Goal: Information Seeking & Learning: Check status

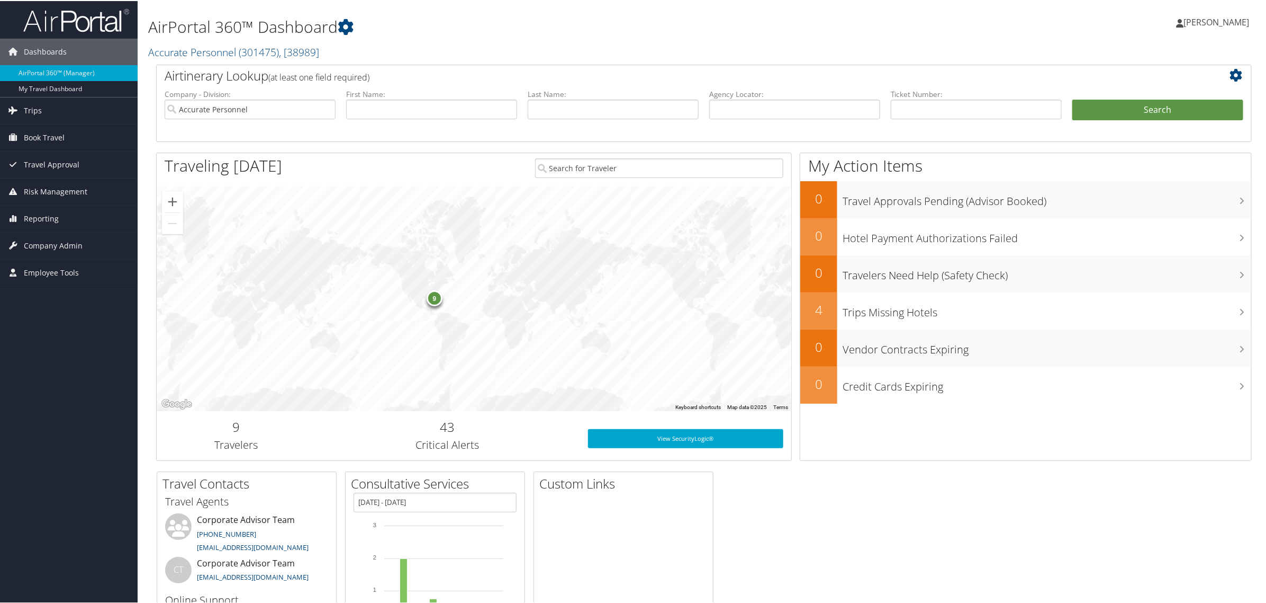
click at [1205, 23] on span "[PERSON_NAME]" at bounding box center [1217, 21] width 66 height 12
click at [1162, 93] on link "View Travel Profile" at bounding box center [1189, 94] width 118 height 18
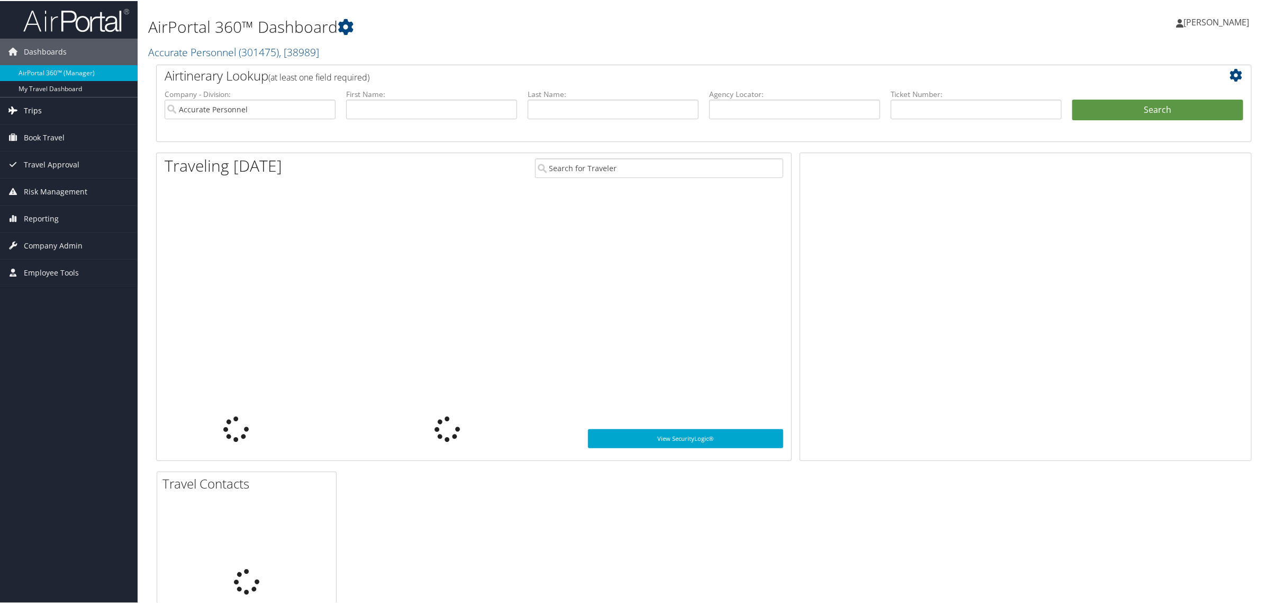
click at [38, 109] on span "Trips" at bounding box center [33, 109] width 18 height 26
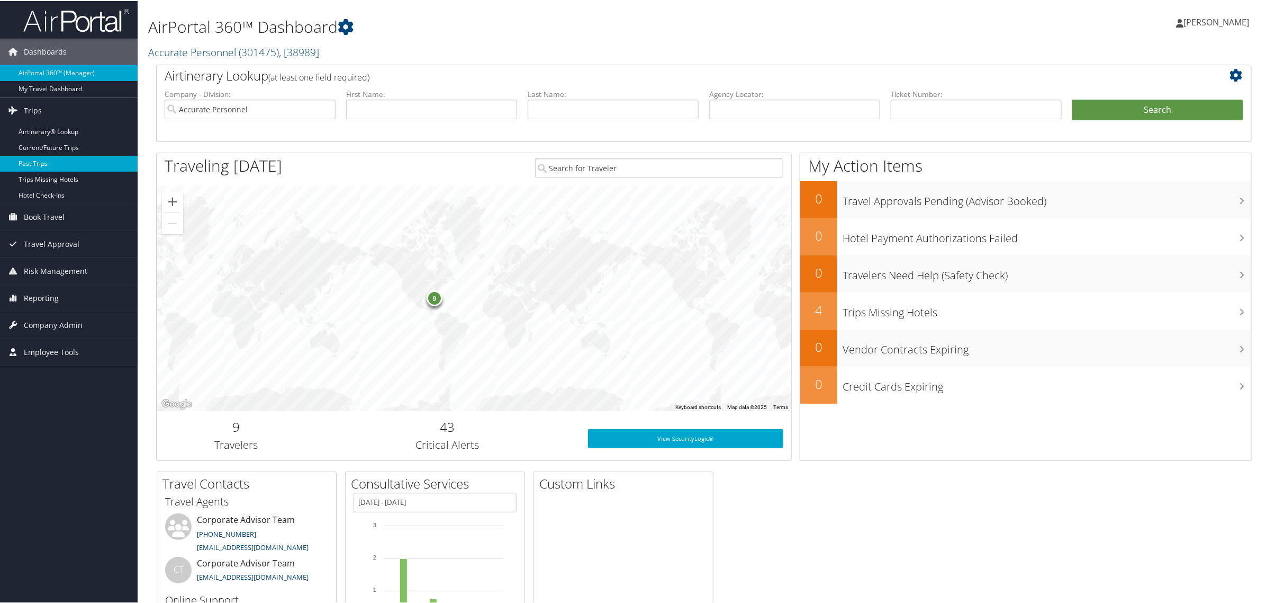
click at [33, 161] on link "Past Trips" at bounding box center [69, 163] width 138 height 16
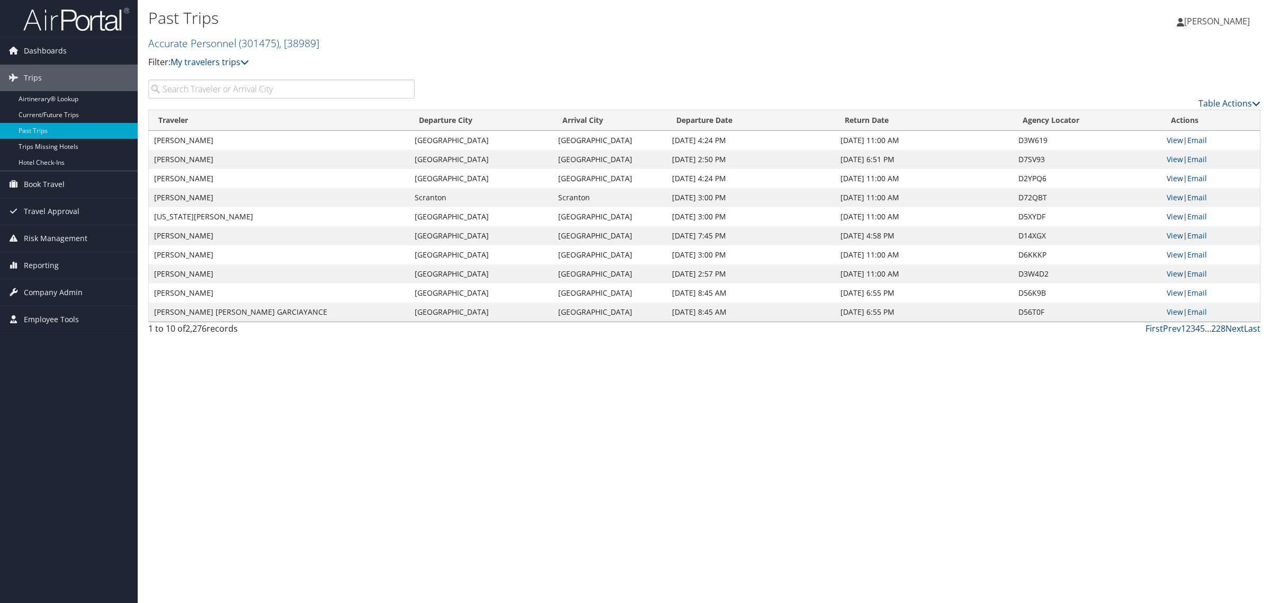
click at [205, 92] on input "search" at bounding box center [281, 88] width 266 height 19
type input "mEGAN dAV"
click at [1167, 138] on link "View" at bounding box center [1174, 140] width 16 height 10
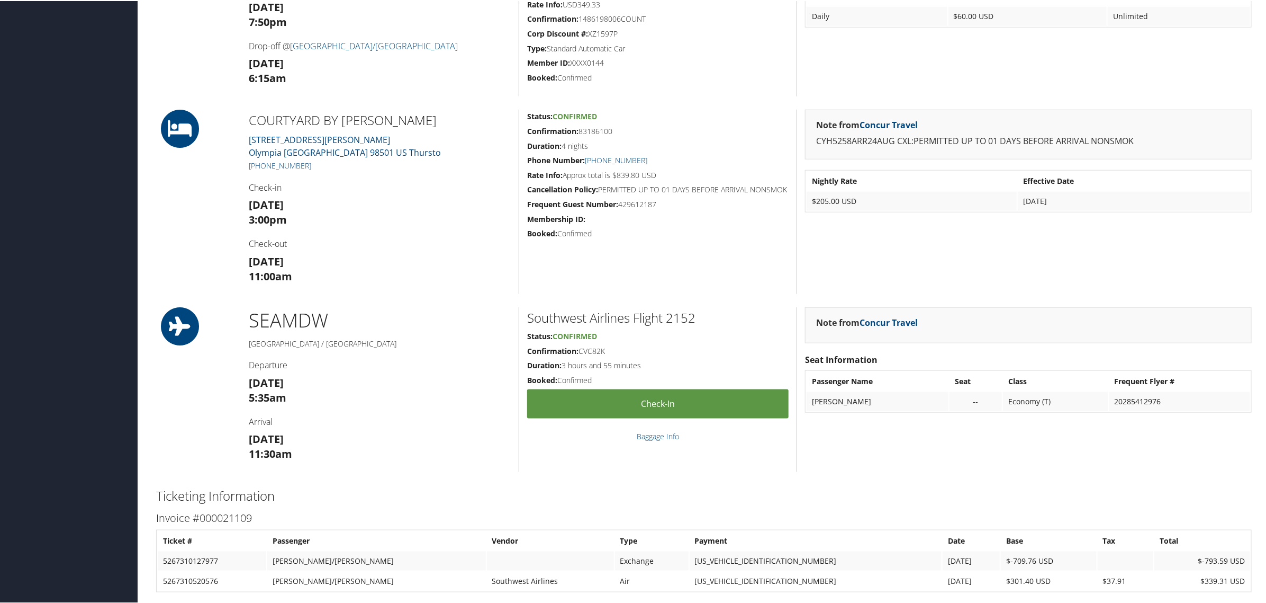
scroll to position [794, 0]
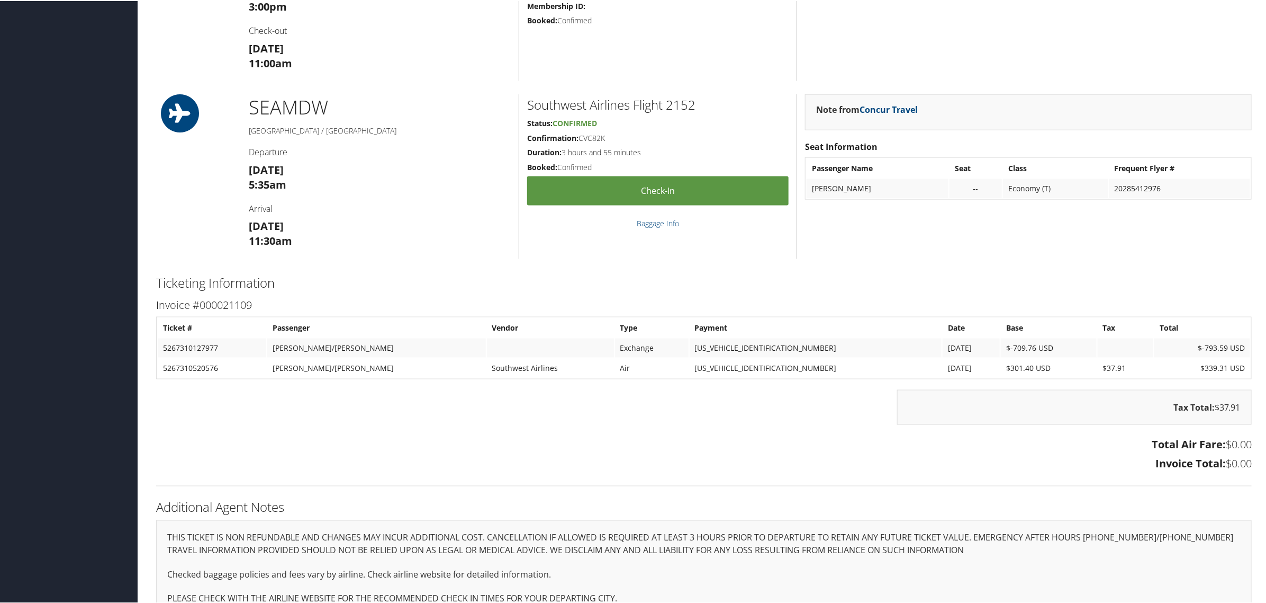
click at [1129, 442] on h3 "Total Air Fare: $0.00" at bounding box center [704, 443] width 1096 height 15
click at [691, 467] on h3 "Invoice Total: $0.00" at bounding box center [704, 462] width 1096 height 15
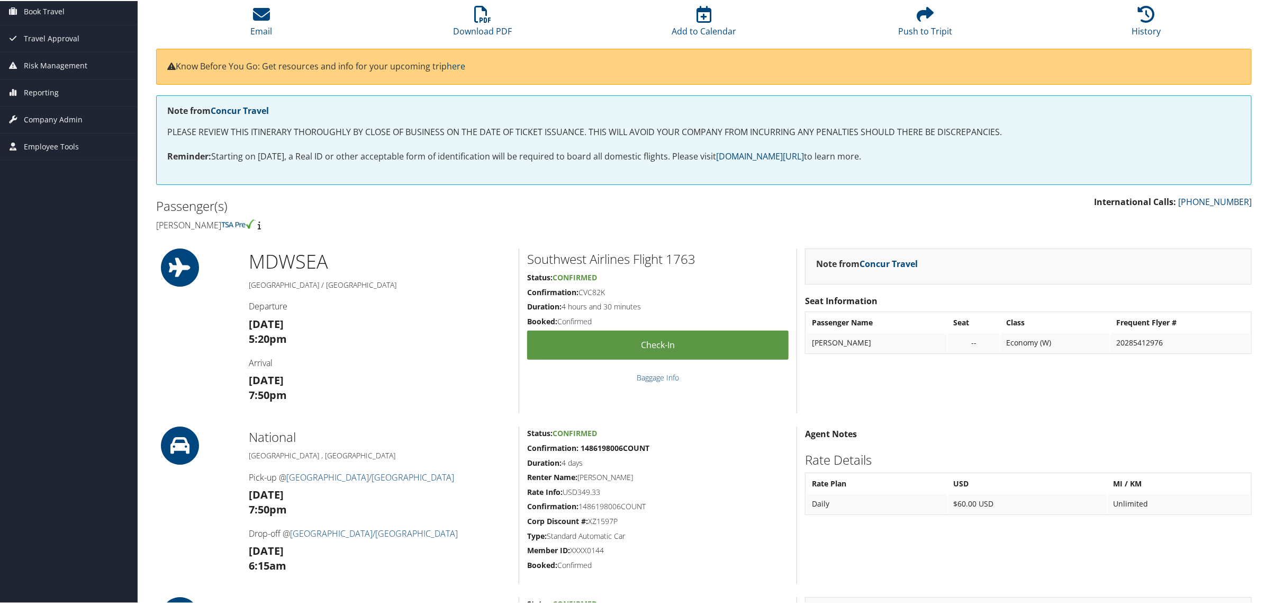
scroll to position [66, 0]
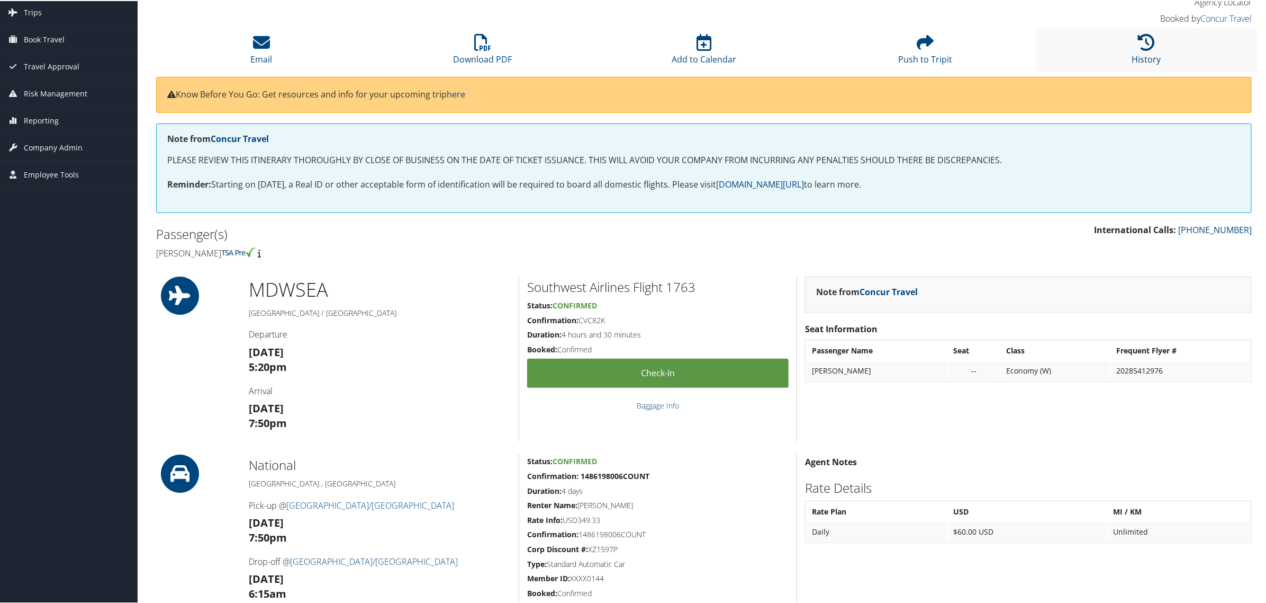
click at [1144, 45] on icon at bounding box center [1146, 41] width 17 height 17
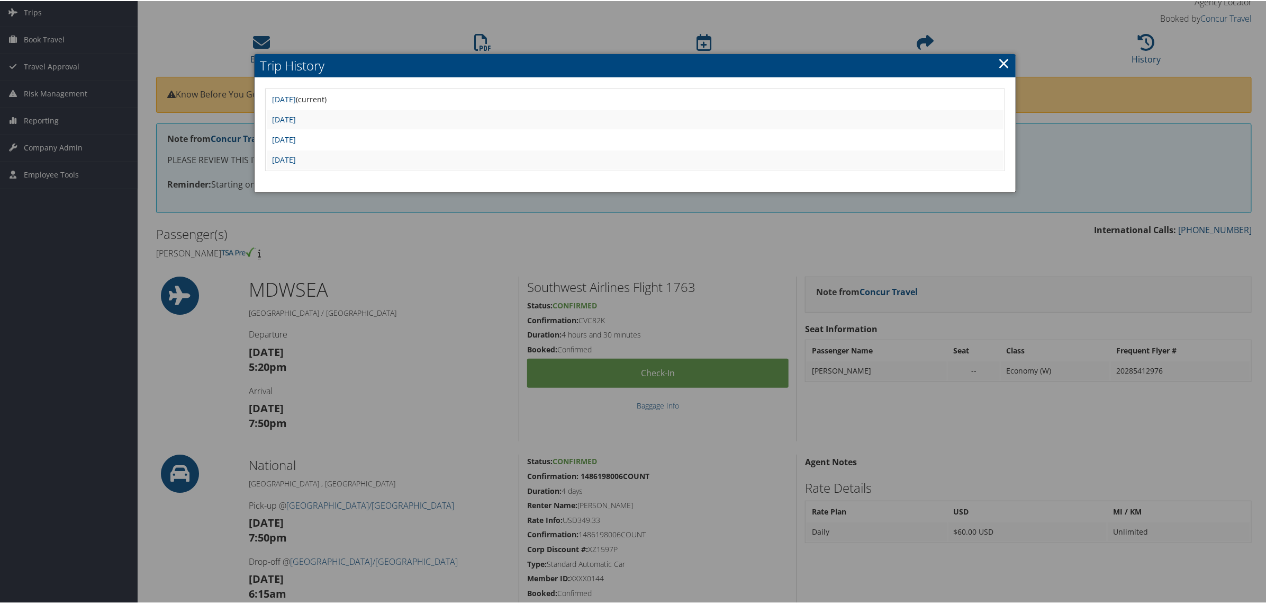
click at [327, 165] on td "Mon Aug 11 13:33:15 MDT 2025" at bounding box center [635, 158] width 737 height 19
click at [296, 159] on link "Mon Aug 11 13:33:15 MDT 2025" at bounding box center [284, 159] width 24 height 10
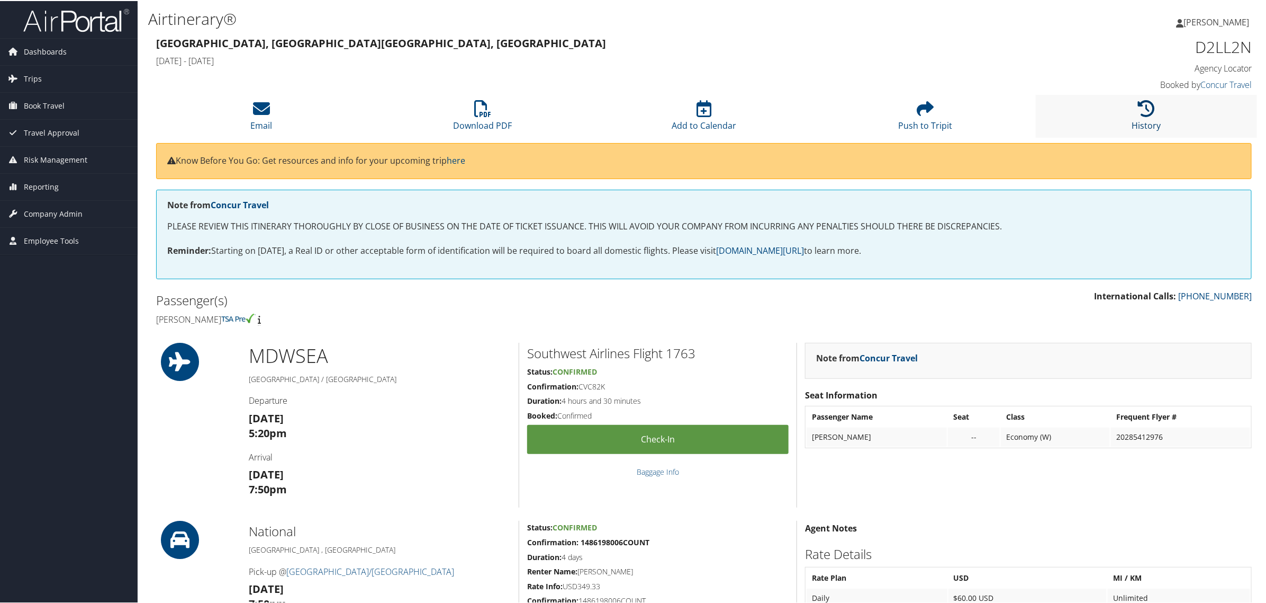
click at [1139, 101] on icon at bounding box center [1146, 107] width 17 height 17
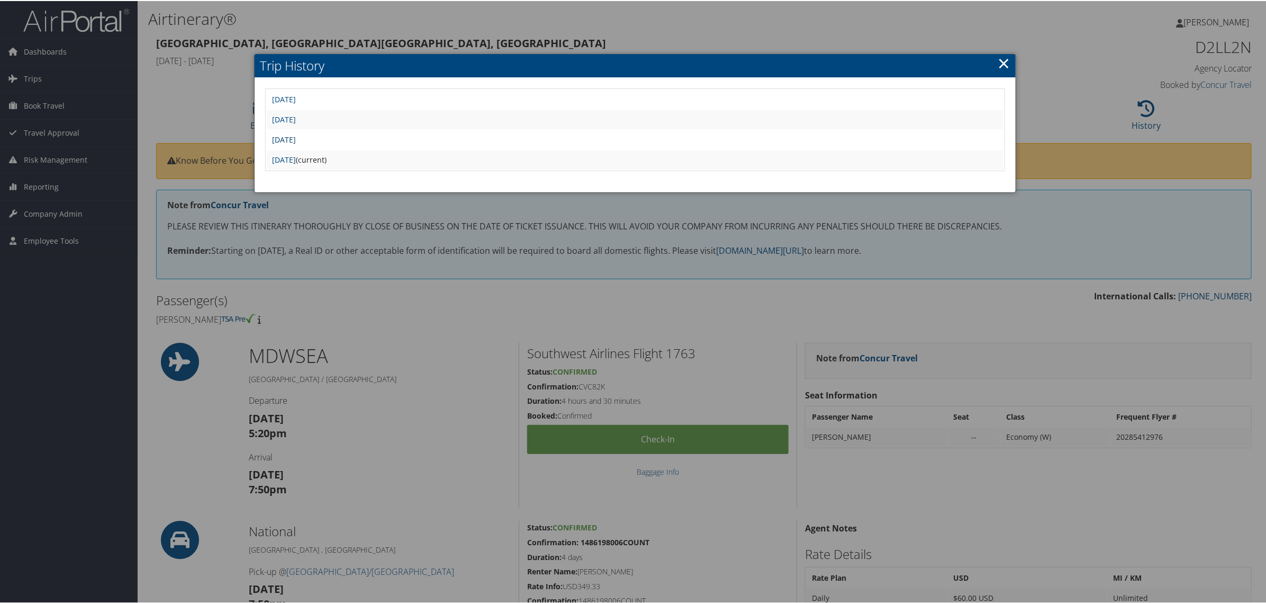
click at [296, 133] on link "[DATE]" at bounding box center [284, 138] width 24 height 10
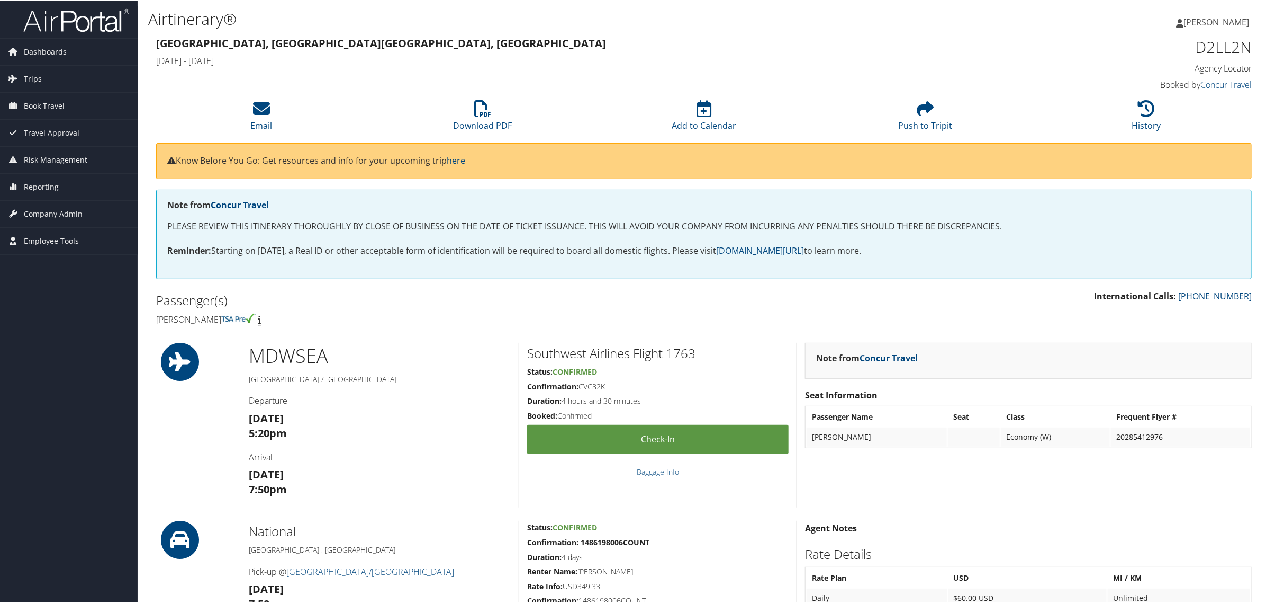
click at [1149, 75] on div "D2LL2N Agency Locator Agency Locator D2LL2N Booked by Concur Travel Booked by C…" at bounding box center [1121, 63] width 278 height 60
click at [1141, 102] on icon at bounding box center [1146, 107] width 17 height 17
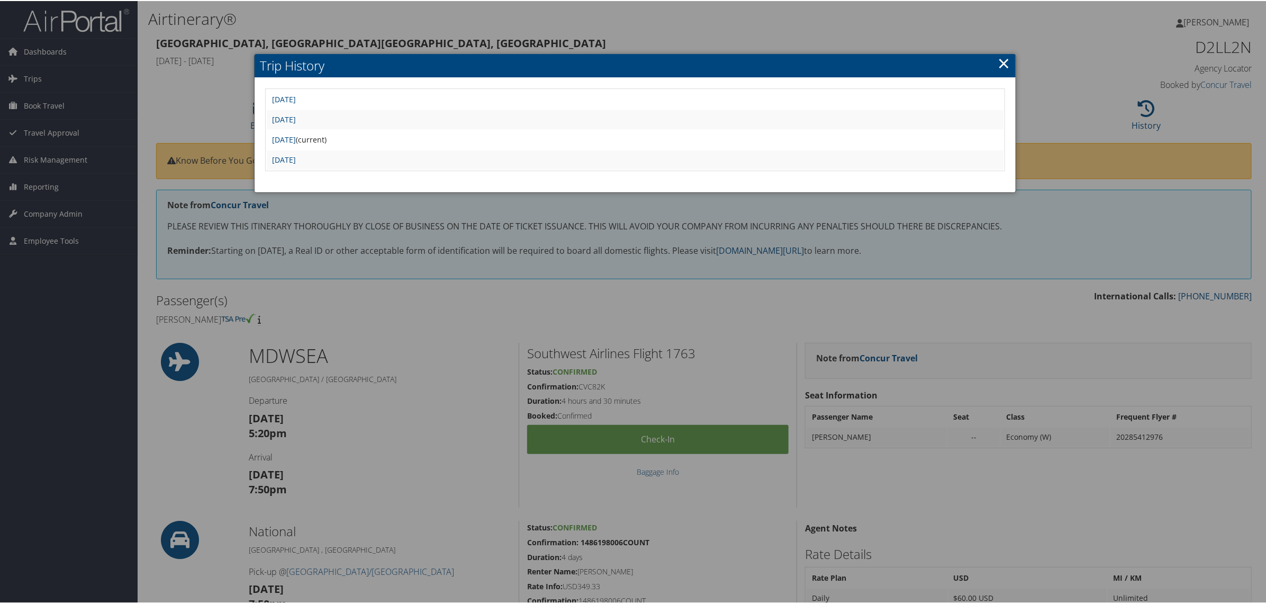
click at [338, 122] on td "Mon Aug 25 06:44:38 MDT 2025" at bounding box center [635, 118] width 737 height 19
click at [296, 119] on link "Mon Aug 25 06:44:38 MDT 2025" at bounding box center [284, 118] width 24 height 10
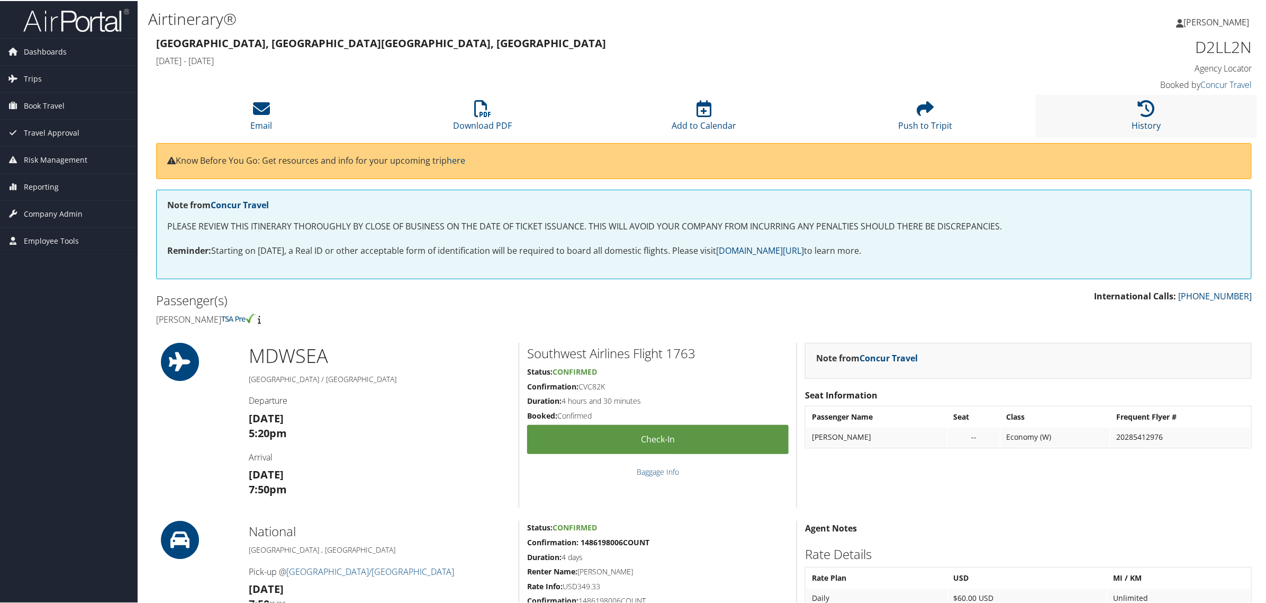
click at [1133, 112] on li "History" at bounding box center [1146, 115] width 221 height 43
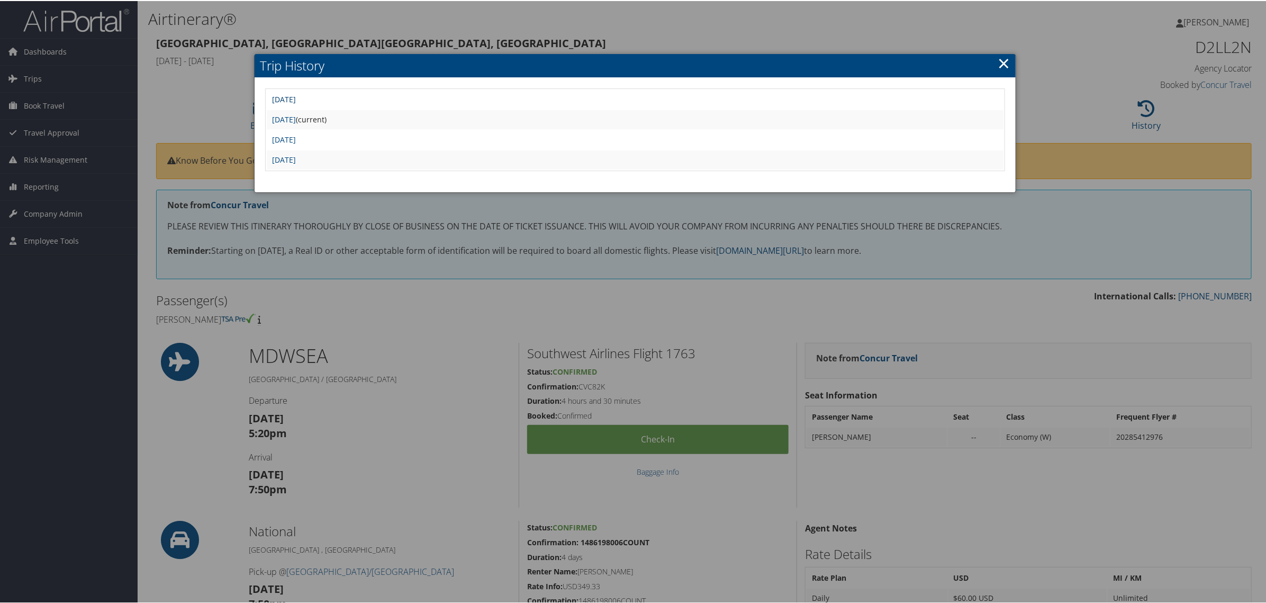
click at [296, 94] on link "Mon Aug 25 06:47:50 MDT 2025" at bounding box center [284, 98] width 24 height 10
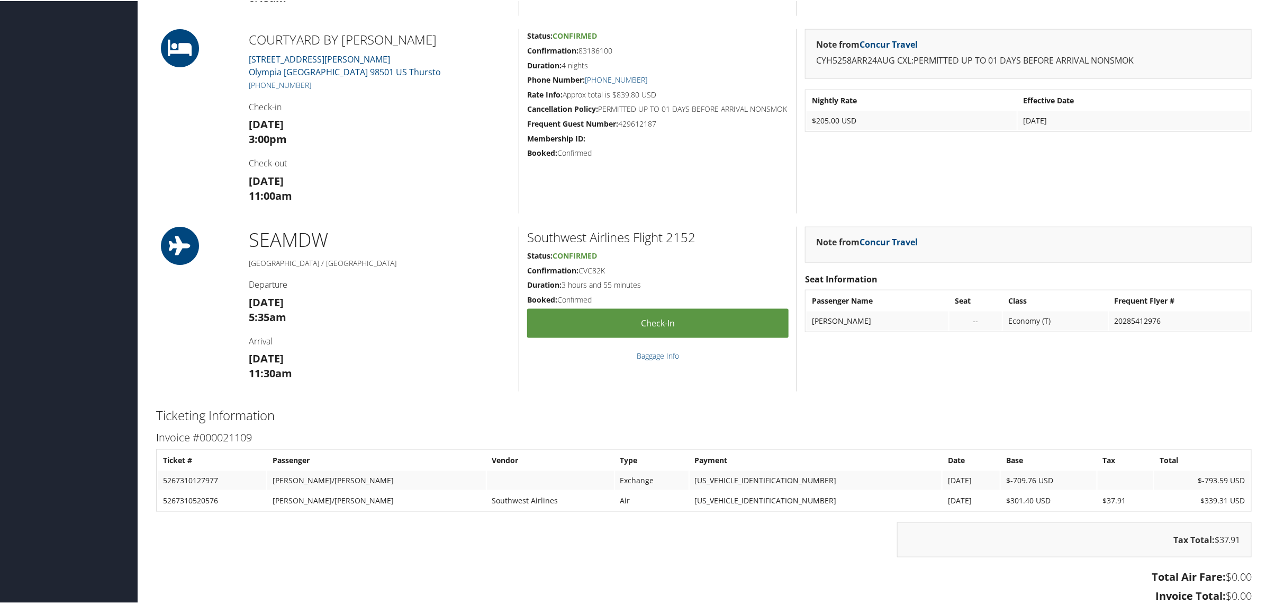
scroll to position [596, 0]
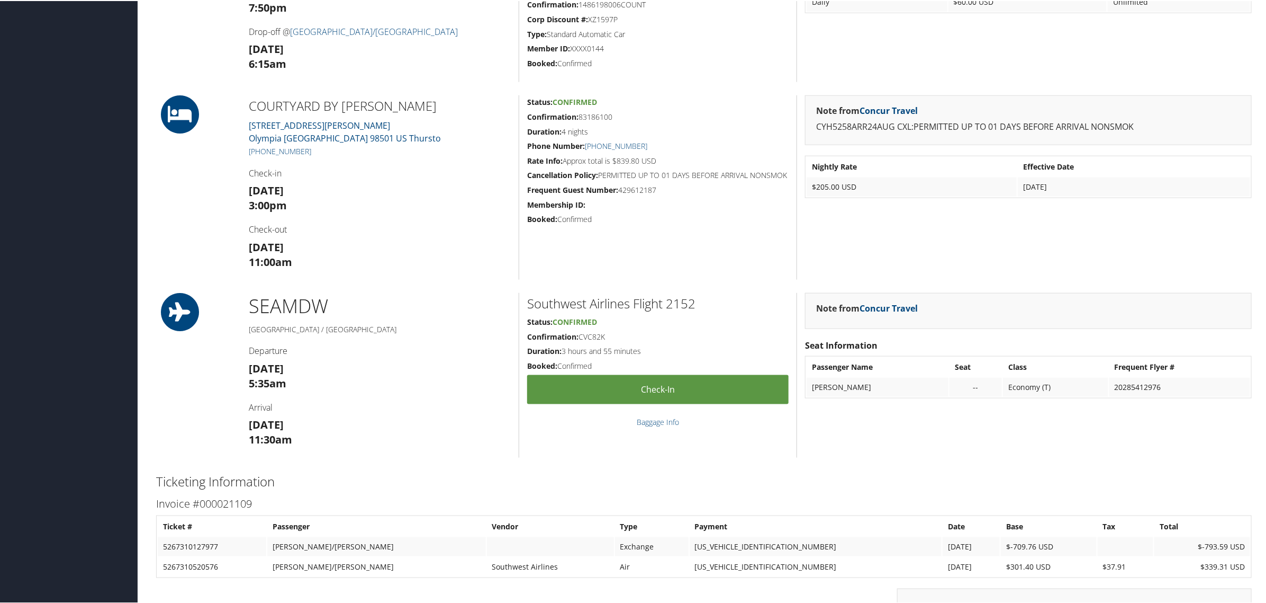
click at [684, 236] on div "Status: Confirmed Confirmation: 83186100 Duration: 4 nights Phone Number: [PHON…" at bounding box center [658, 186] width 278 height 184
click at [589, 333] on h5 "Confirmation: CVC82K" at bounding box center [658, 335] width 262 height 11
copy h5 "CVC82K"
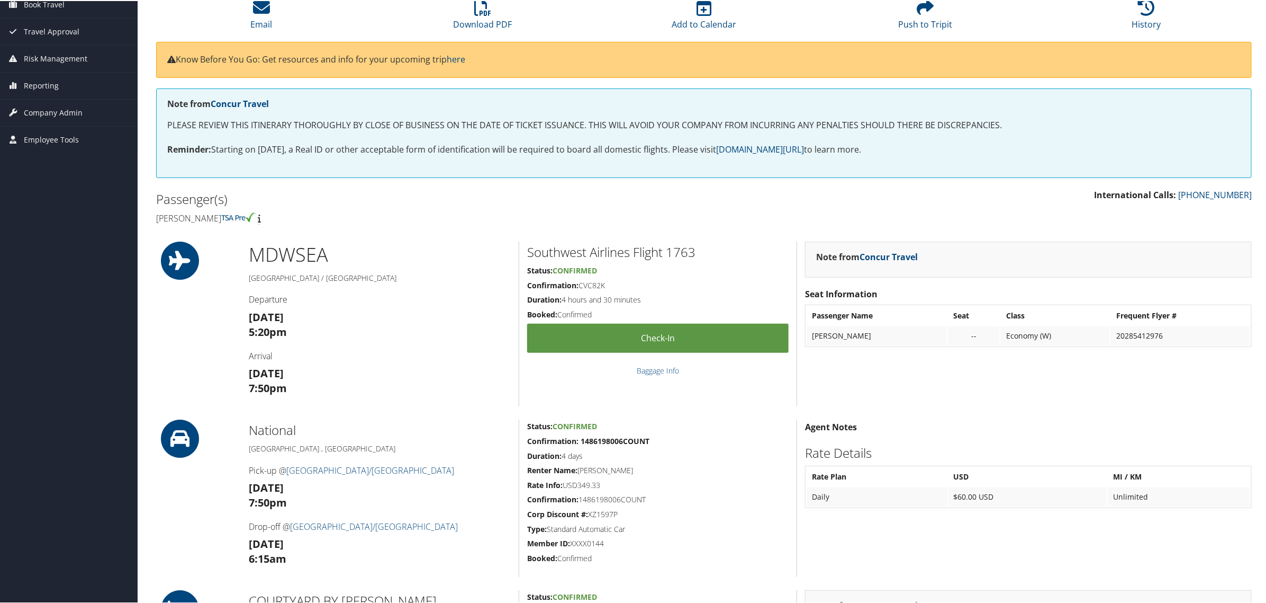
scroll to position [0, 0]
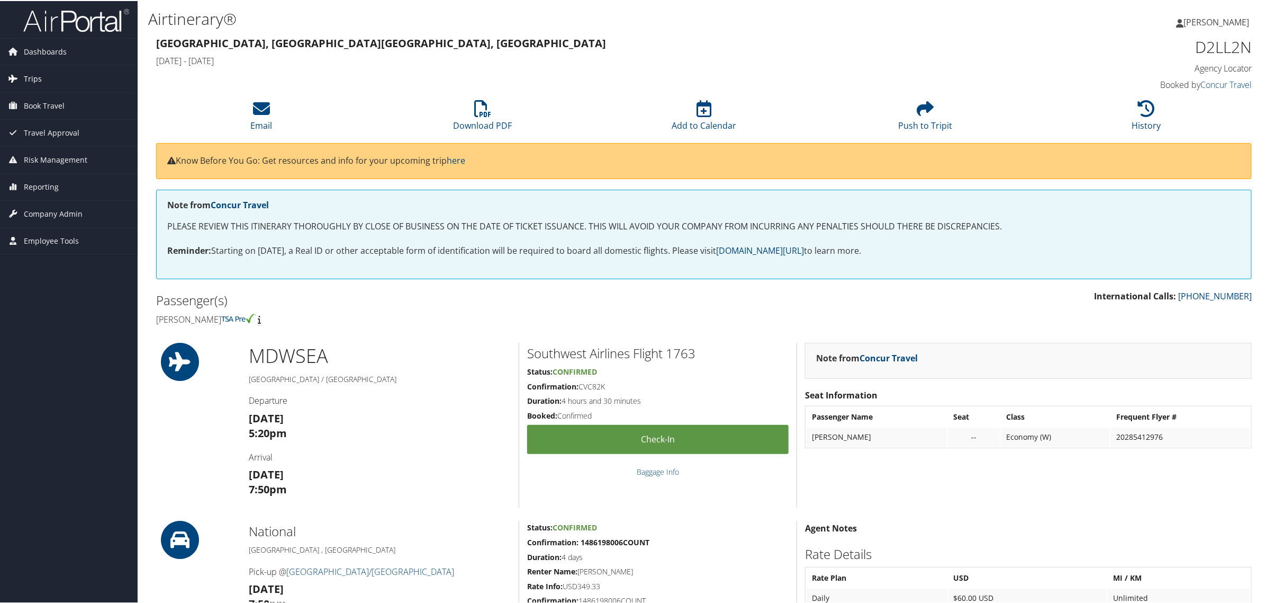
click at [34, 70] on span "Trips" at bounding box center [33, 78] width 18 height 26
